Goal: Task Accomplishment & Management: Use online tool/utility

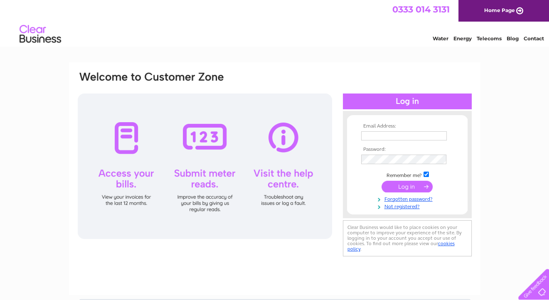
type input "[EMAIL_ADDRESS][DOMAIN_NAME]"
click at [401, 187] on input "submit" at bounding box center [407, 187] width 51 height 12
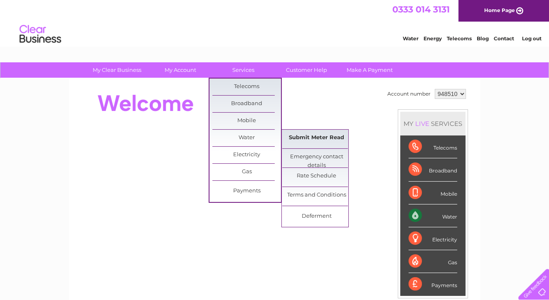
click at [307, 141] on link "Submit Meter Read" at bounding box center [316, 138] width 69 height 17
click at [319, 136] on link "Submit Meter Read" at bounding box center [316, 138] width 69 height 17
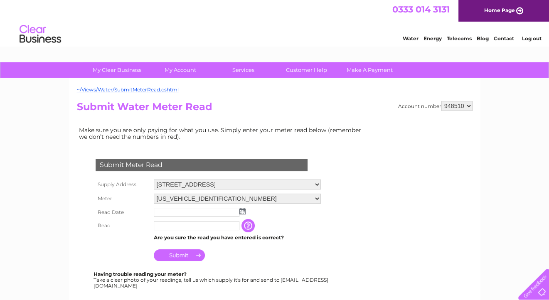
click at [242, 212] on img at bounding box center [242, 211] width 6 height 7
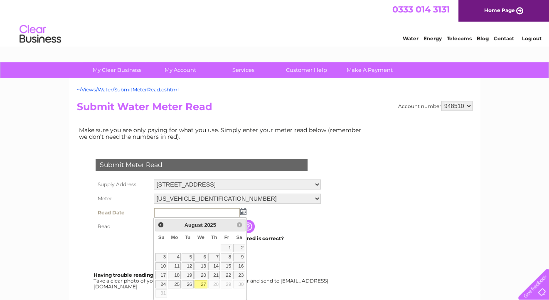
click at [204, 283] on link "27" at bounding box center [201, 284] width 13 height 8
type input "2025/08/27"
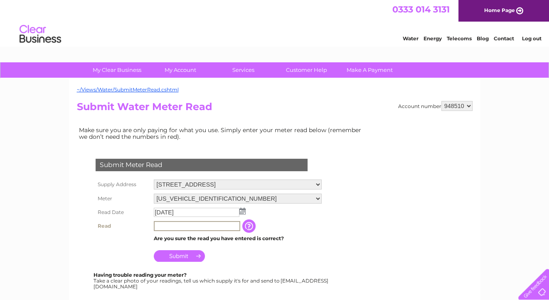
click at [166, 229] on input "text" at bounding box center [197, 226] width 86 height 10
type input "00292"
click at [183, 255] on input "Submit" at bounding box center [179, 255] width 51 height 12
